Goal: Navigation & Orientation: Find specific page/section

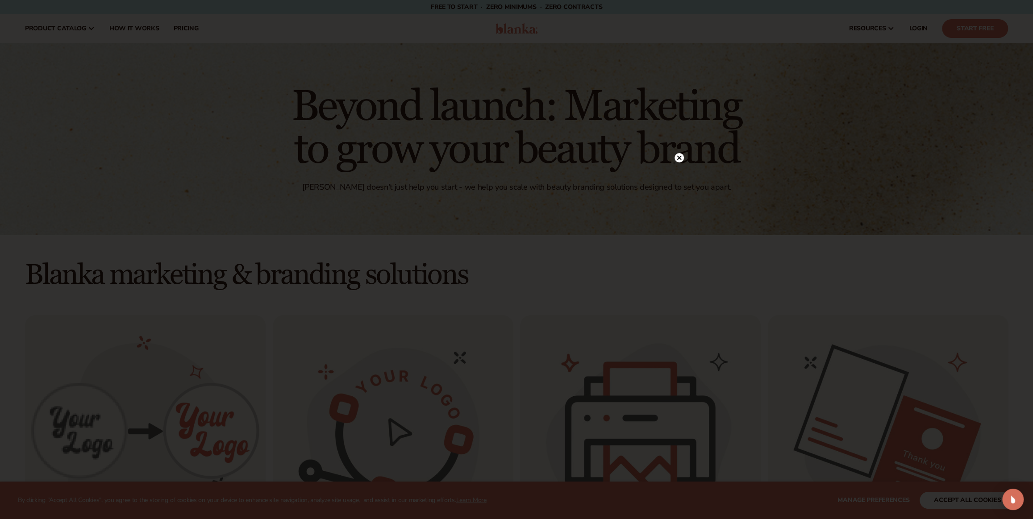
click at [677, 155] on circle at bounding box center [678, 157] width 9 height 9
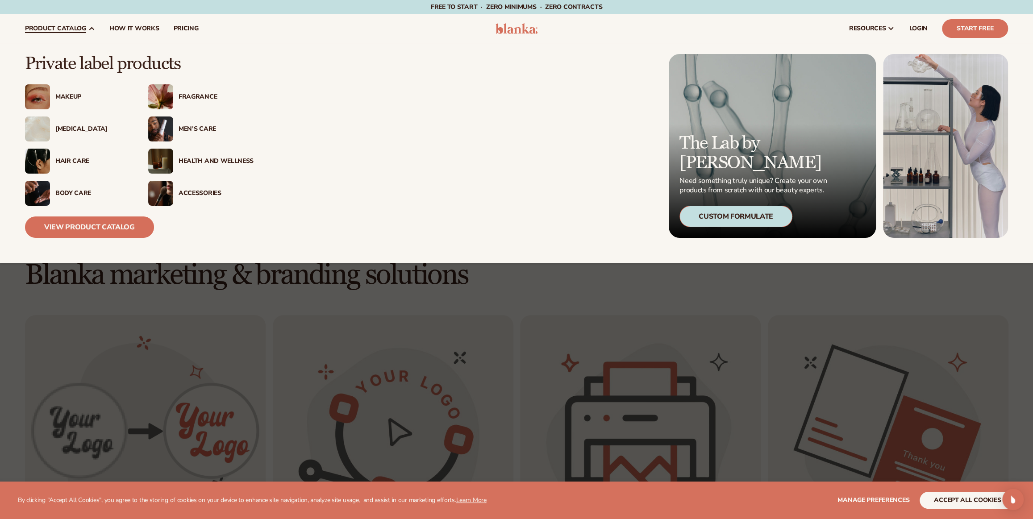
click at [206, 97] on div "Fragrance" at bounding box center [216, 97] width 75 height 8
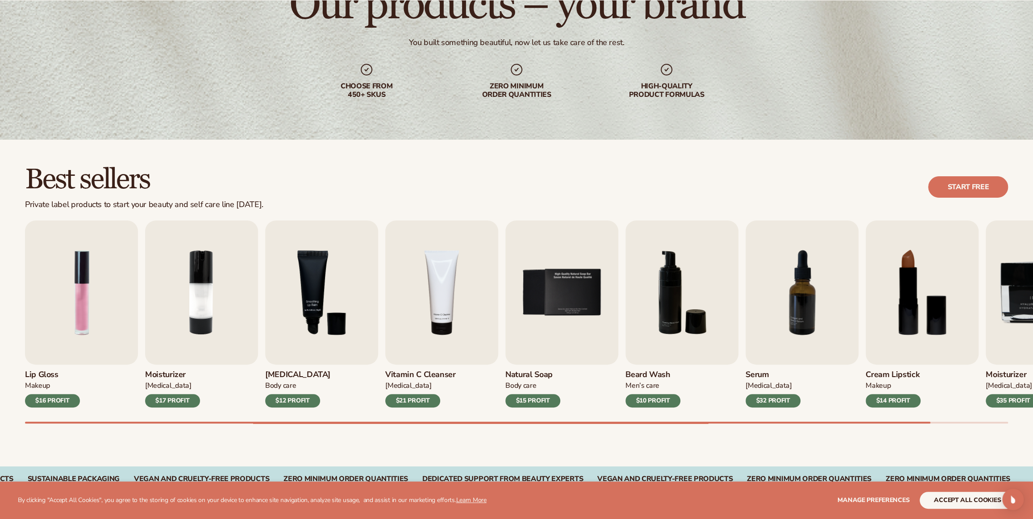
scroll to position [106, 0]
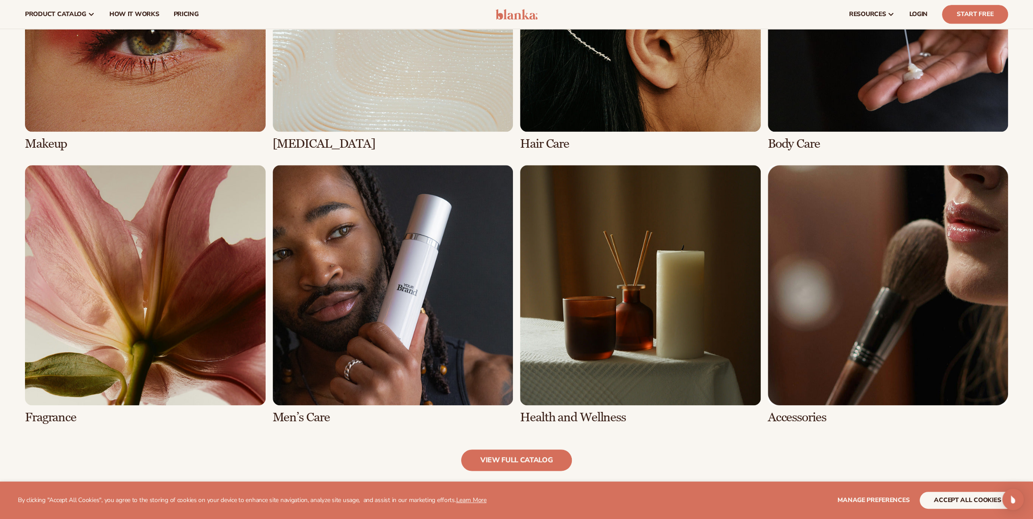
click at [214, 304] on link "5 / 8" at bounding box center [145, 294] width 241 height 259
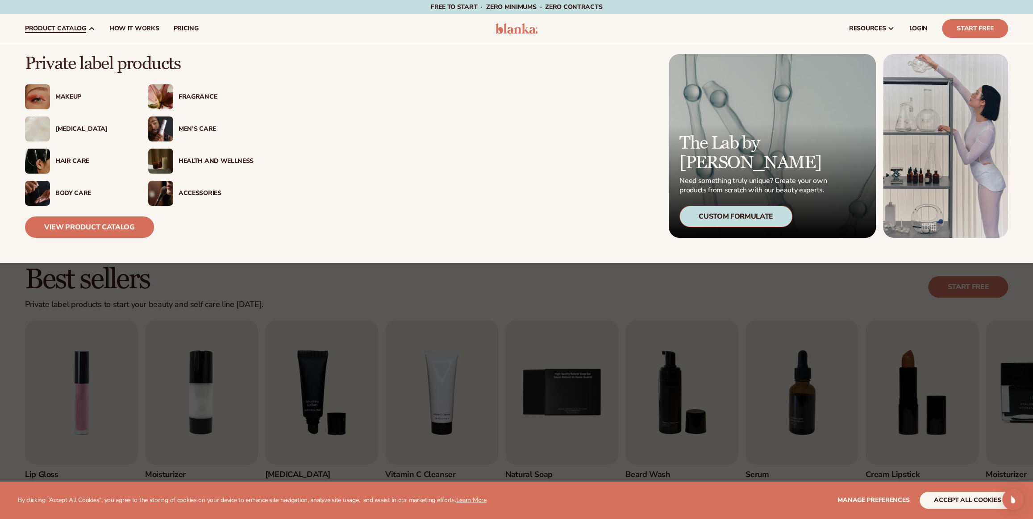
click at [56, 158] on div "Hair Care" at bounding box center [92, 162] width 75 height 8
